Goal: Check status: Check status

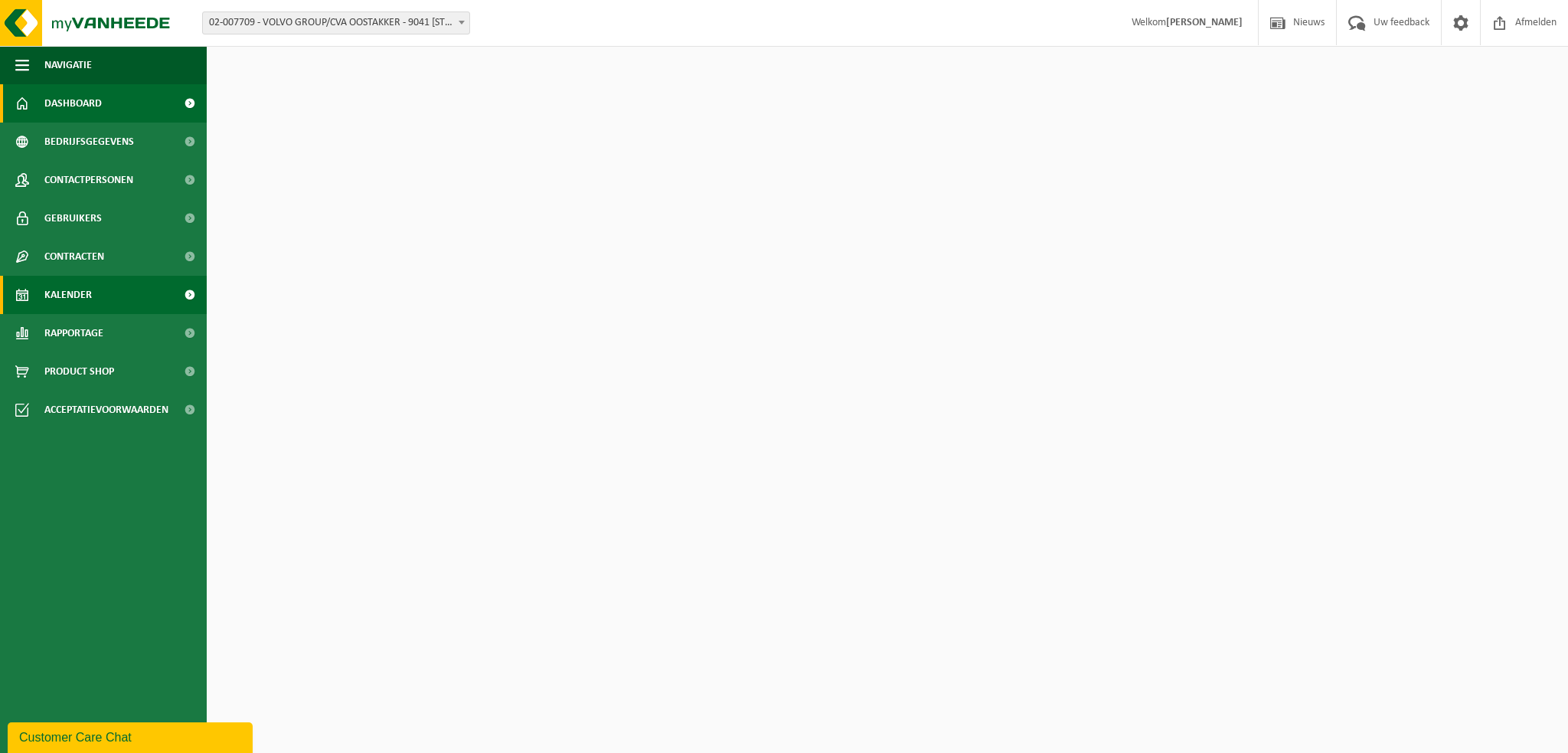
click at [59, 295] on span "Kalender" at bounding box center [68, 295] width 47 height 39
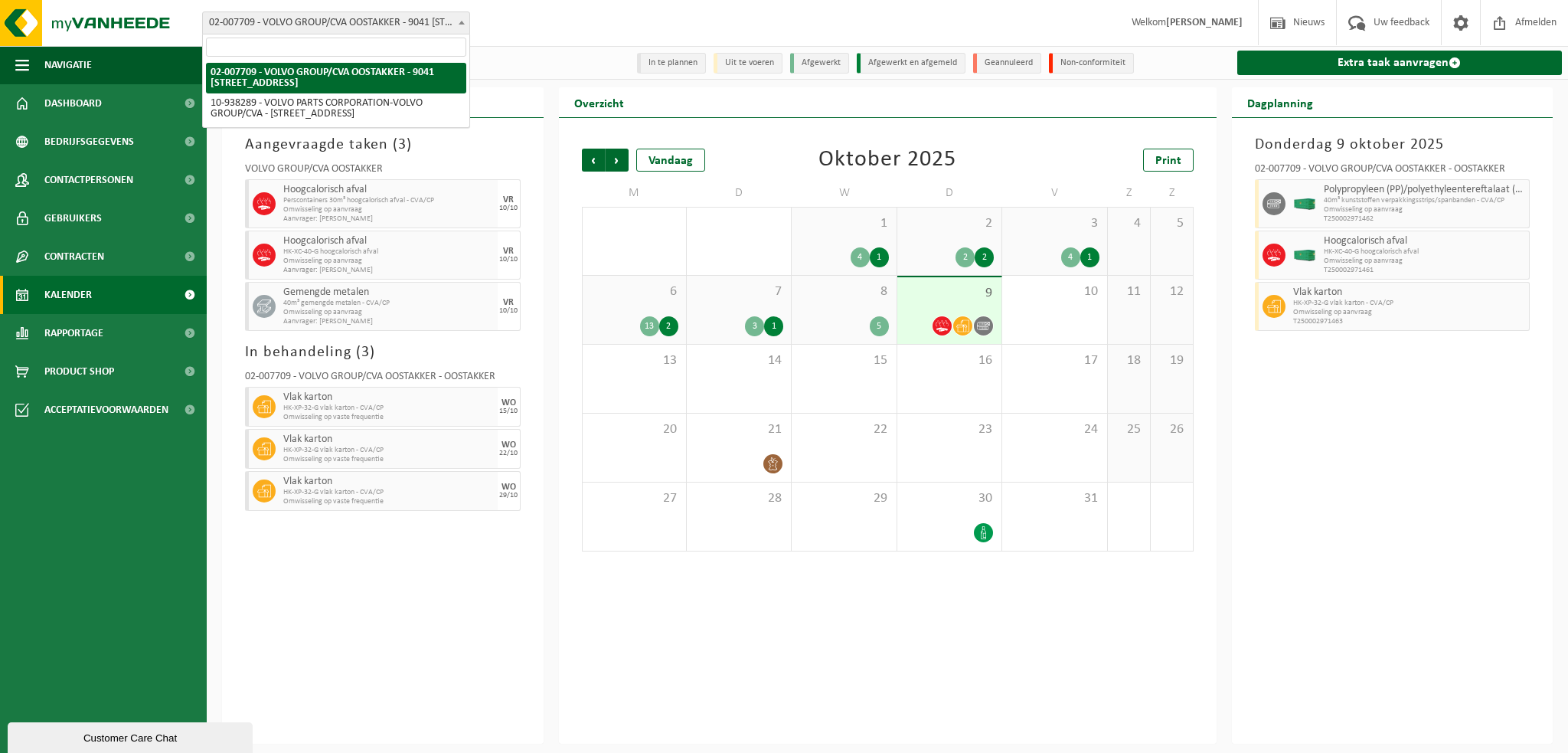
click at [462, 19] on span at bounding box center [462, 22] width 15 height 20
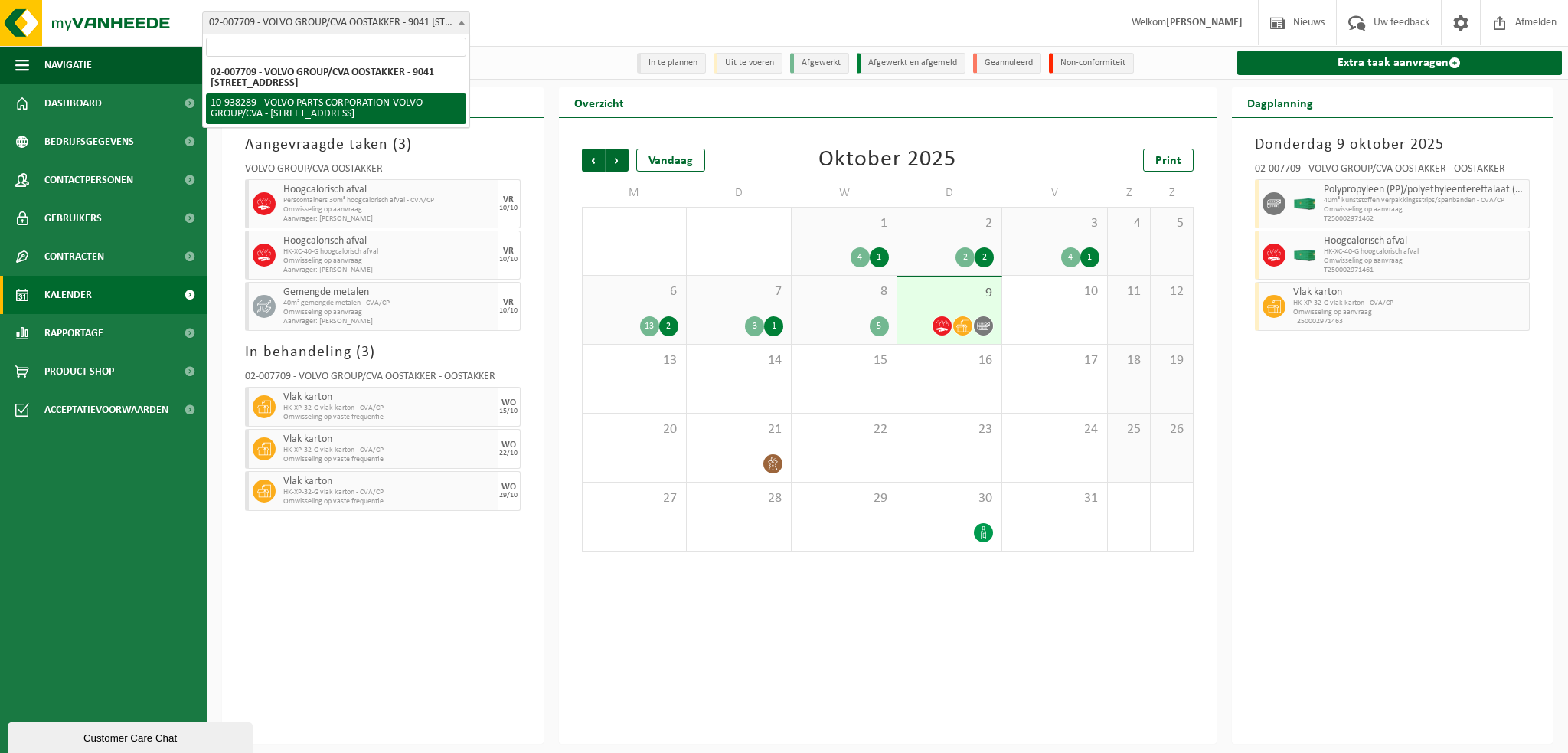
select select "140938"
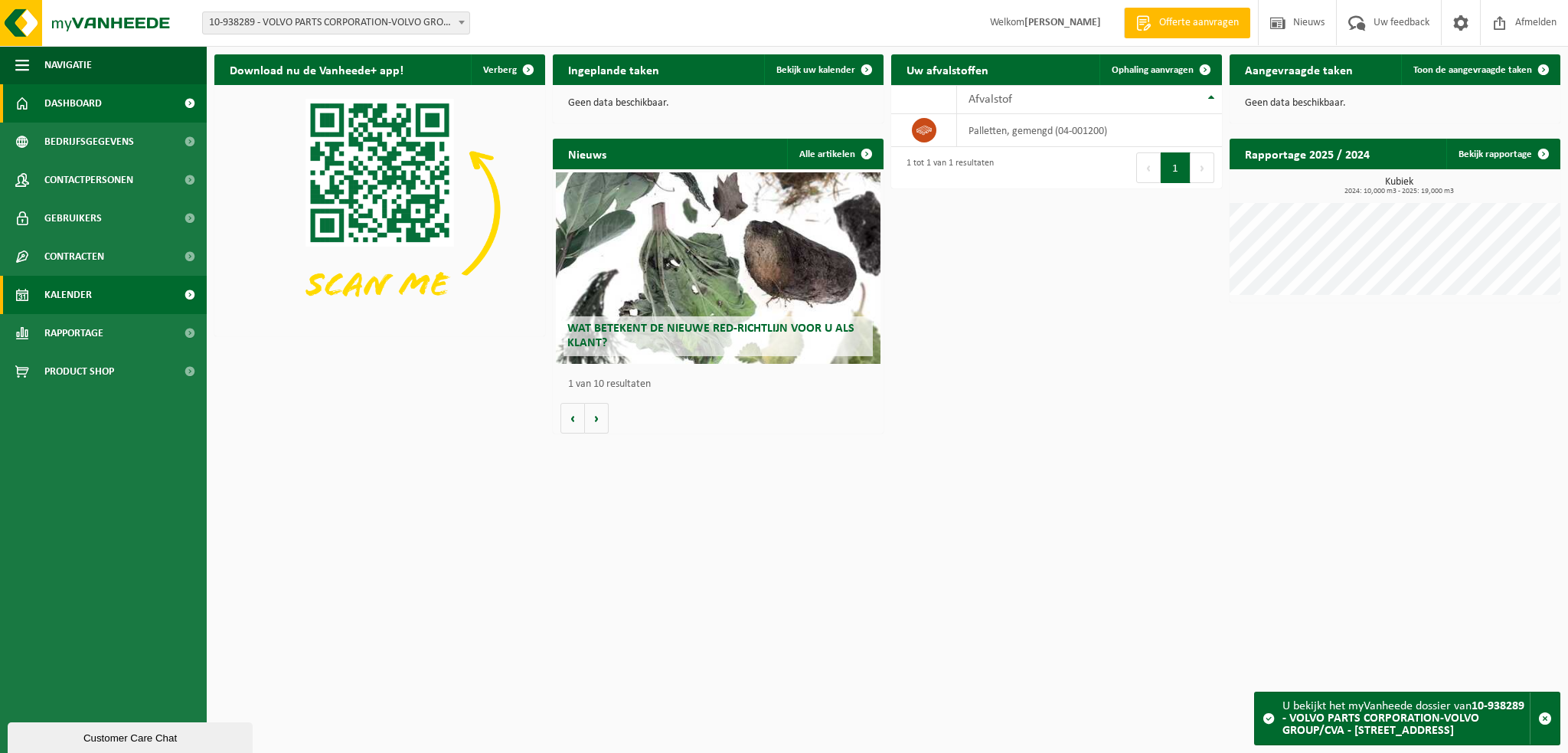
click at [82, 295] on span "Kalender" at bounding box center [68, 295] width 47 height 39
